Goal: Task Accomplishment & Management: Use online tool/utility

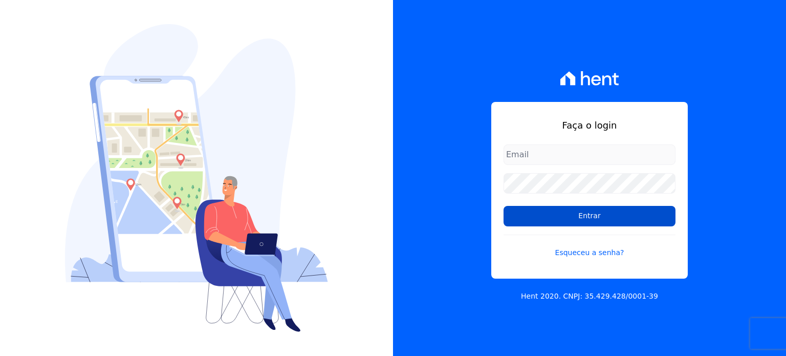
type input "[EMAIL_ADDRESS][DOMAIN_NAME]"
click at [570, 221] on input "Entrar" at bounding box center [590, 216] width 172 height 20
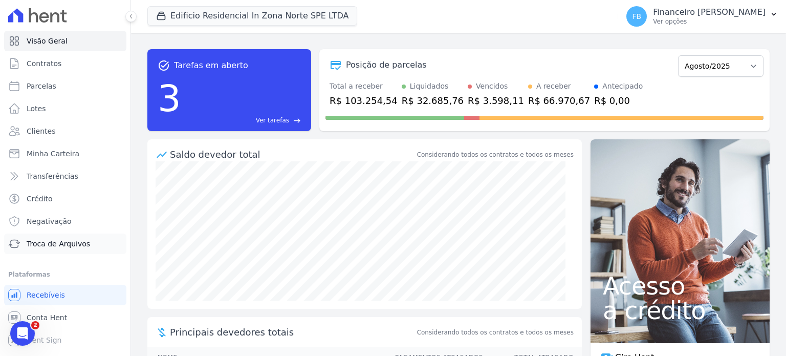
click at [59, 243] on span "Troca de Arquivos" at bounding box center [58, 243] width 63 height 10
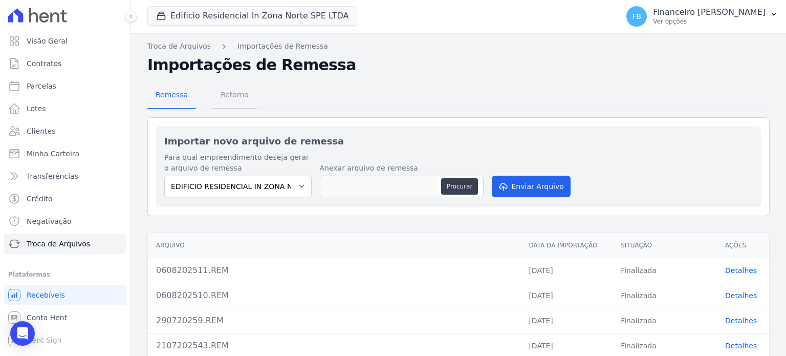
click at [237, 97] on span "Retorno" at bounding box center [234, 94] width 40 height 20
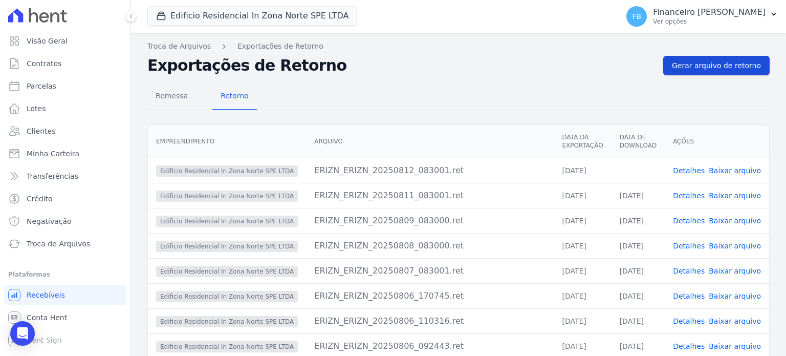
click at [734, 60] on span "Gerar arquivo de retorno" at bounding box center [716, 65] width 89 height 10
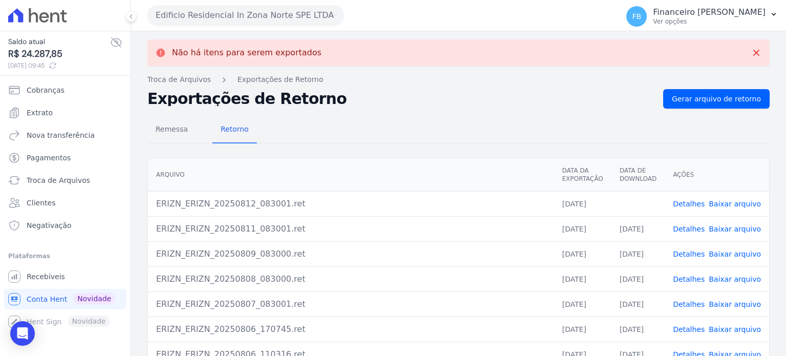
click at [744, 201] on link "Baixar arquivo" at bounding box center [735, 204] width 52 height 8
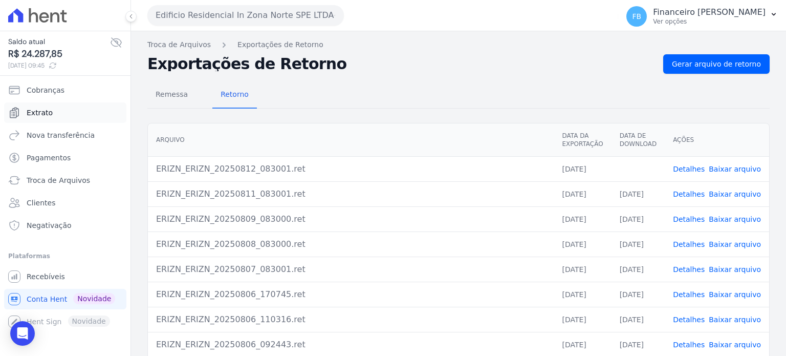
click at [89, 113] on link "Extrato" at bounding box center [65, 112] width 122 height 20
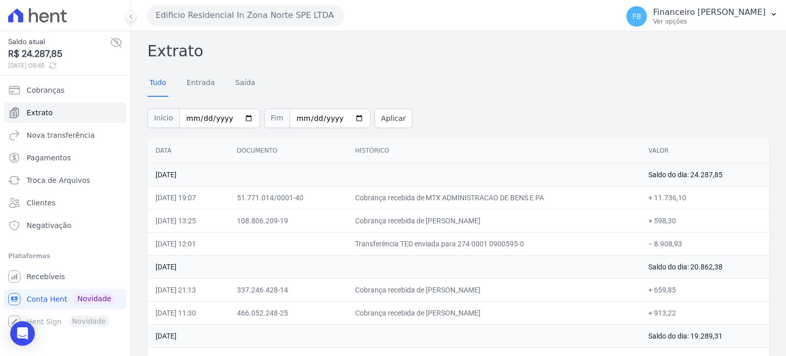
click at [186, 14] on button "Edificio Residencial In Zona Norte SPE LTDA" at bounding box center [245, 15] width 197 height 20
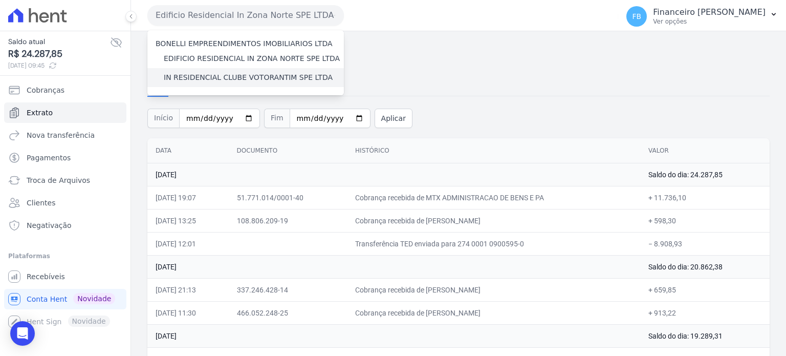
click at [230, 79] on label "IN RESIDENCIAL CLUBE VOTORANTIM SPE LTDA" at bounding box center [248, 77] width 169 height 11
click at [0, 0] on input "IN RESIDENCIAL CLUBE VOTORANTIM SPE LTDA" at bounding box center [0, 0] width 0 height 0
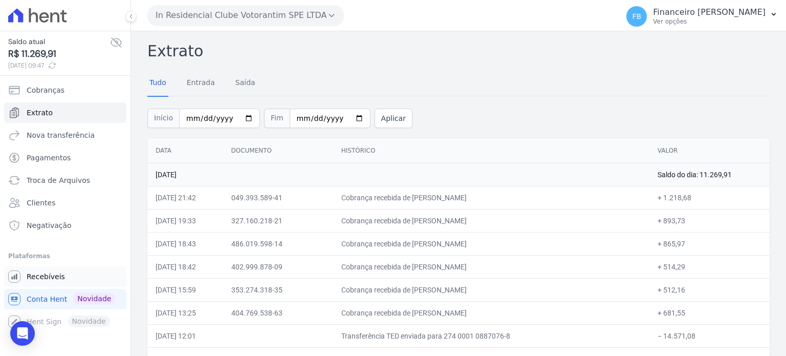
click at [61, 277] on link "Recebíveis" at bounding box center [65, 276] width 122 height 20
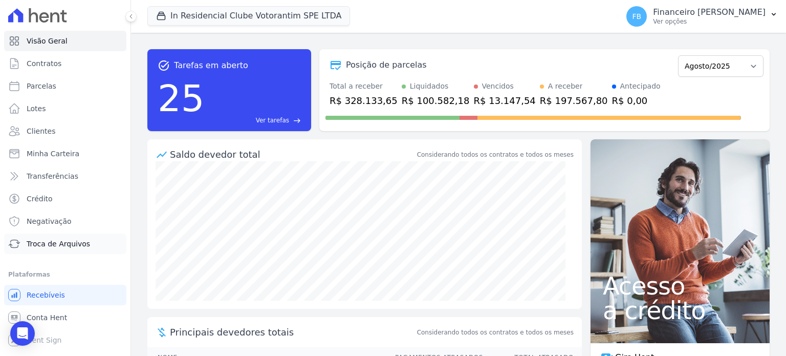
click at [72, 246] on span "Troca de Arquivos" at bounding box center [58, 243] width 63 height 10
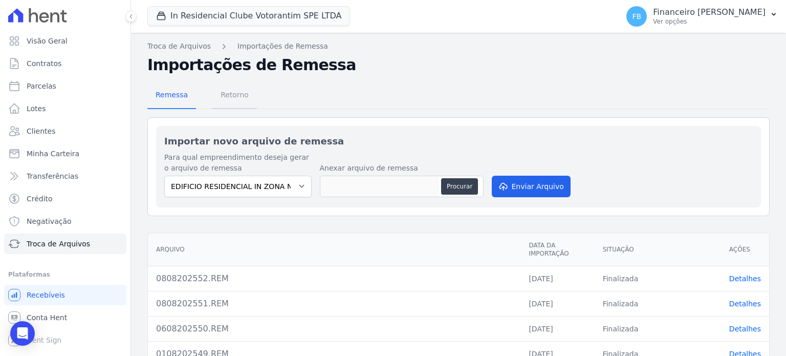
click at [239, 92] on span "Retorno" at bounding box center [234, 94] width 40 height 20
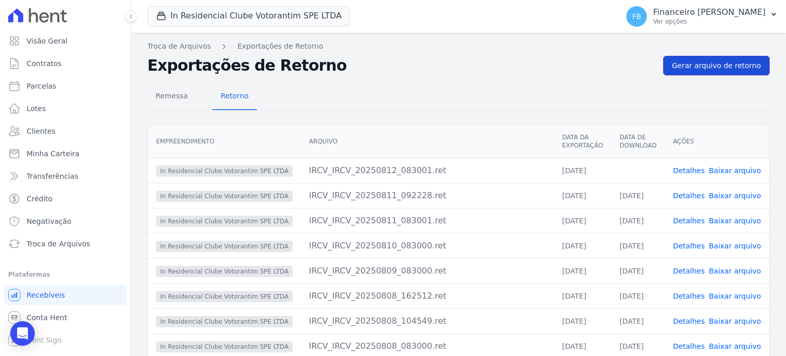
click at [711, 72] on link "Gerar arquivo de retorno" at bounding box center [716, 65] width 106 height 19
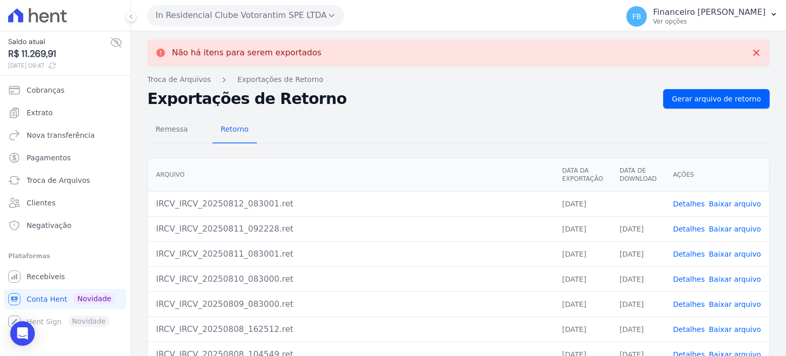
click at [734, 204] on link "Baixar arquivo" at bounding box center [735, 204] width 52 height 8
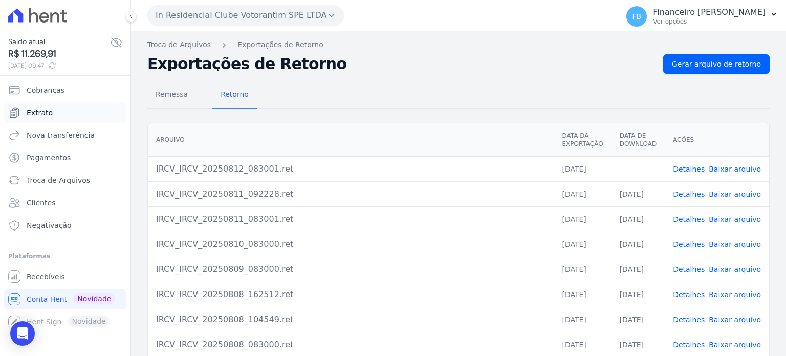
click at [49, 110] on span "Extrato" at bounding box center [40, 112] width 26 height 10
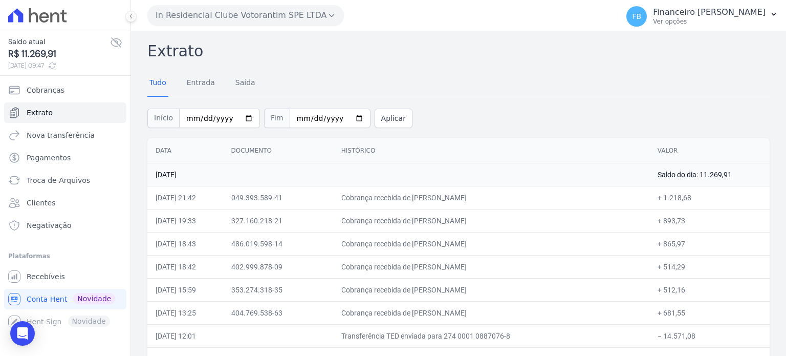
drag, startPoint x: 684, startPoint y: 296, endPoint x: 155, endPoint y: 149, distance: 548.6
